Goal: Navigation & Orientation: Understand site structure

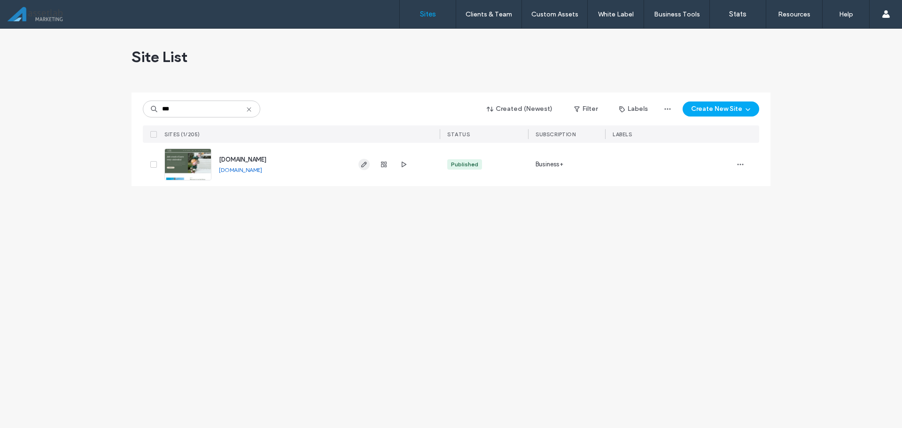
type input "***"
click at [368, 167] on span "button" at bounding box center [363, 164] width 11 height 11
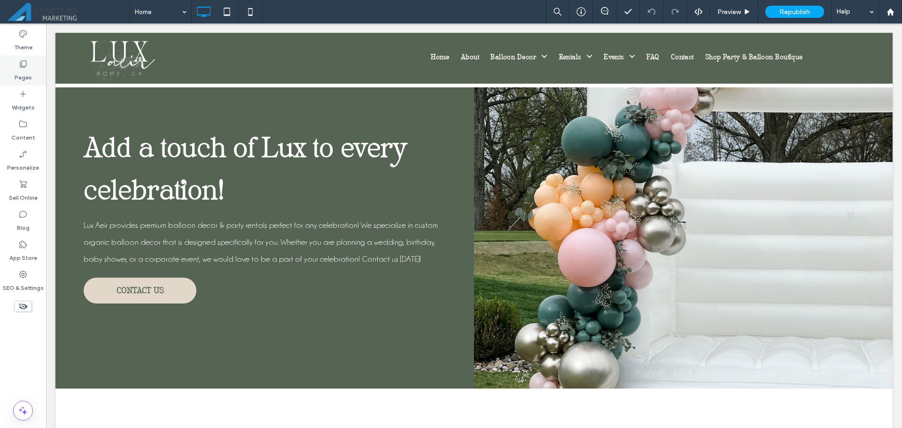
click at [25, 79] on label "Pages" at bounding box center [23, 75] width 17 height 13
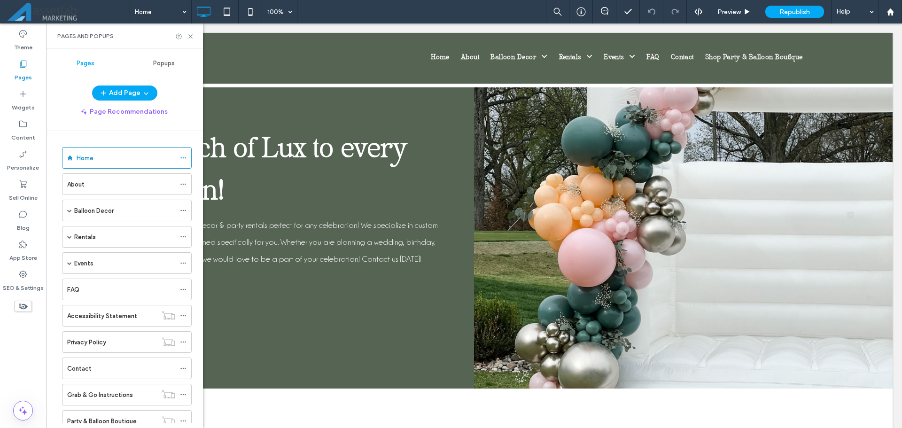
scroll to position [58, 0]
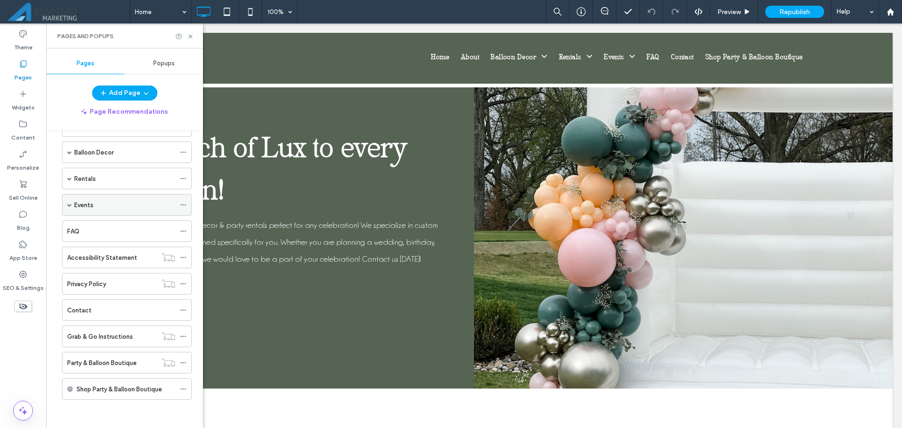
click at [71, 204] on span at bounding box center [69, 204] width 5 height 5
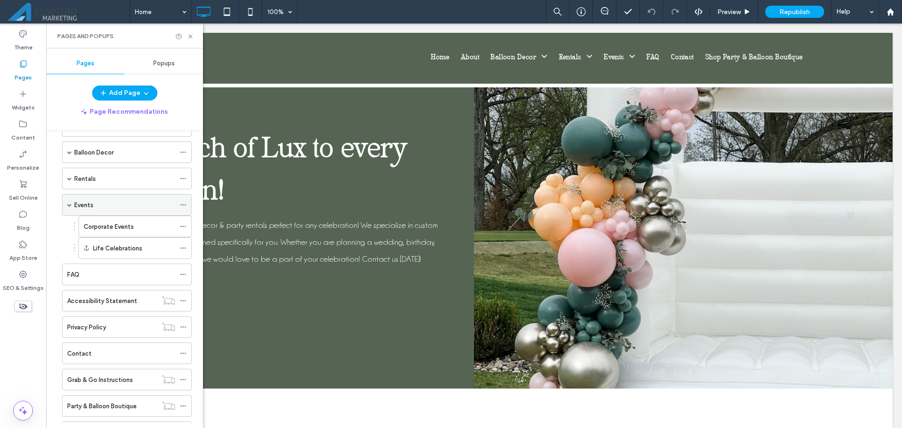
click at [69, 203] on span at bounding box center [69, 204] width 5 height 5
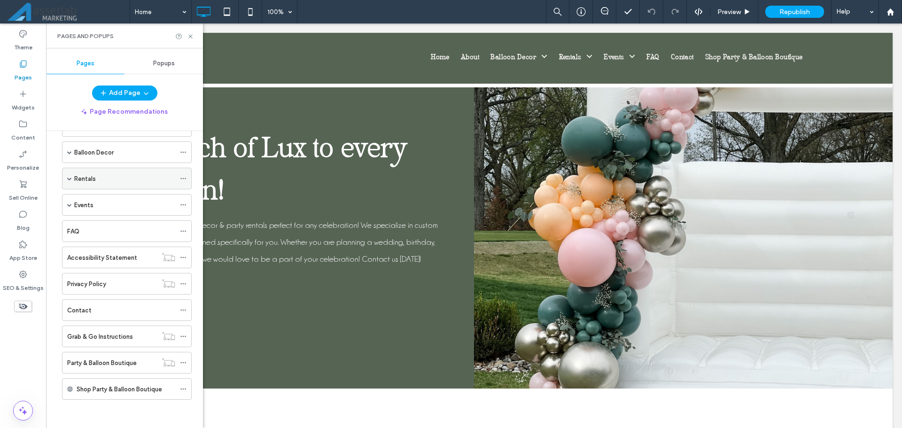
click at [68, 179] on span at bounding box center [69, 178] width 5 height 5
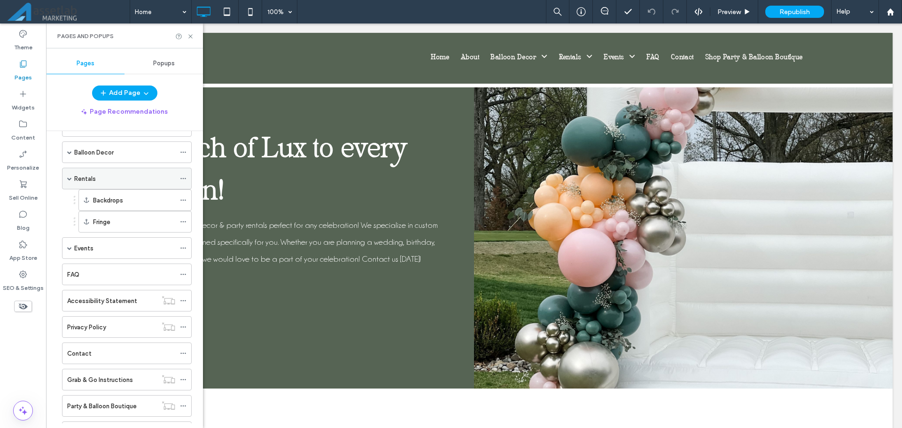
click at [68, 179] on span at bounding box center [69, 178] width 5 height 5
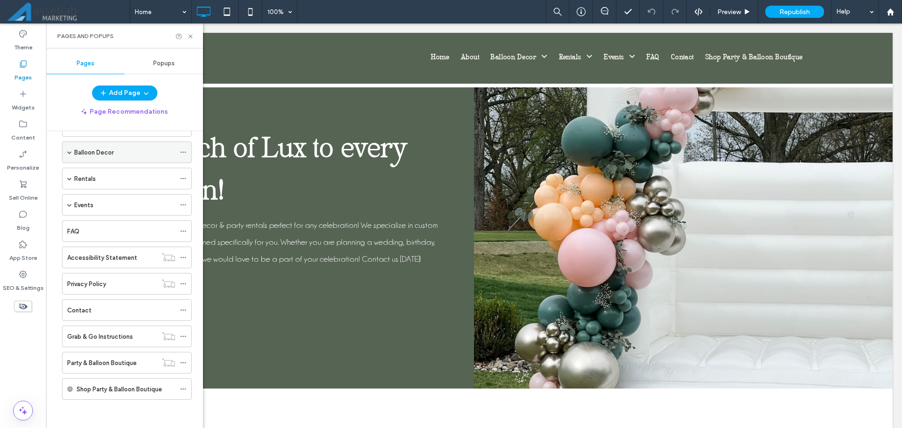
click at [70, 154] on span at bounding box center [69, 152] width 5 height 5
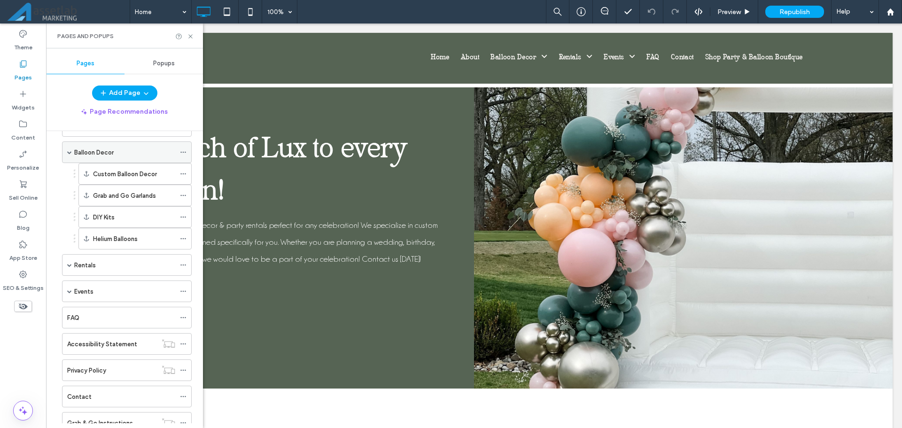
click at [70, 154] on span at bounding box center [69, 152] width 5 height 5
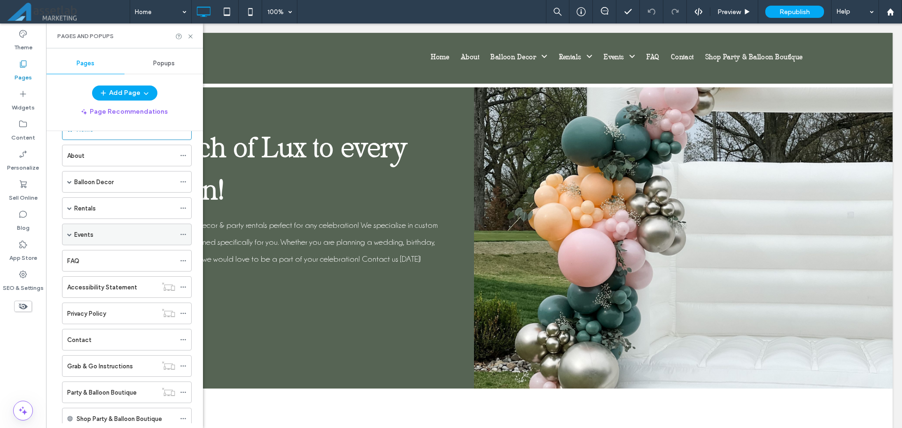
scroll to position [0, 0]
